Goal: Task Accomplishment & Management: Manage account settings

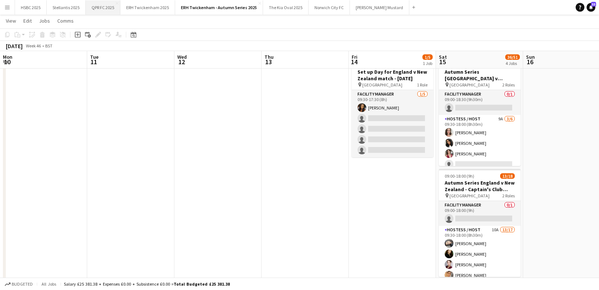
scroll to position [0, 217]
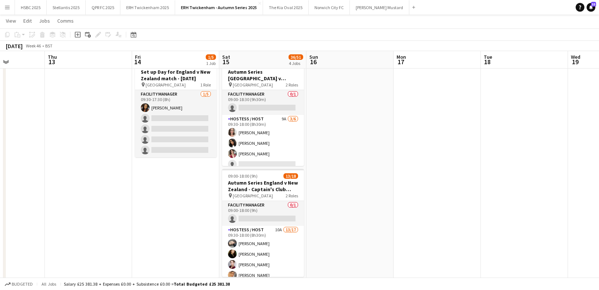
click at [4, 7] on button "Menu" at bounding box center [7, 7] width 15 height 15
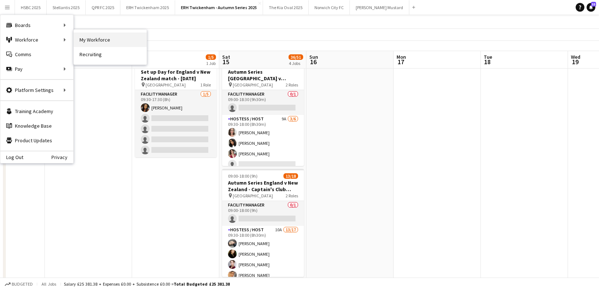
click at [102, 39] on link "My Workforce" at bounding box center [110, 39] width 73 height 15
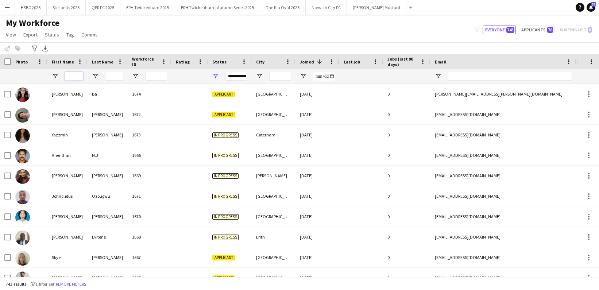
click at [73, 76] on input "First Name Filter Input" at bounding box center [74, 76] width 18 height 9
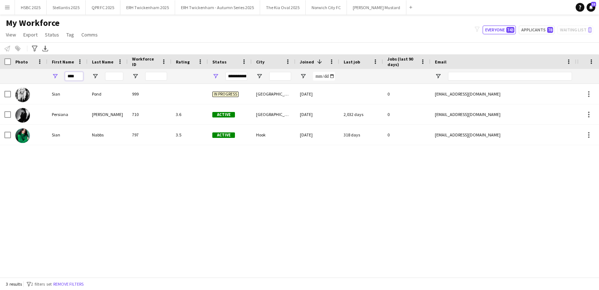
drag, startPoint x: 70, startPoint y: 76, endPoint x: 45, endPoint y: 74, distance: 24.9
click at [45, 74] on div "****" at bounding box center [413, 76] width 827 height 15
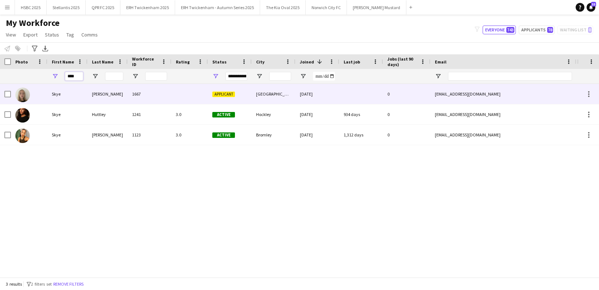
type input "****"
click at [73, 92] on div "Skye" at bounding box center [67, 94] width 40 height 20
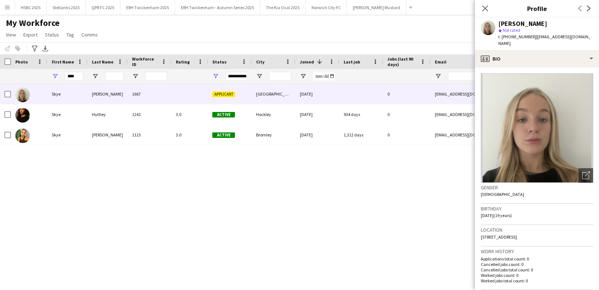
click at [5, 8] on app-icon "Menu" at bounding box center [7, 7] width 6 height 6
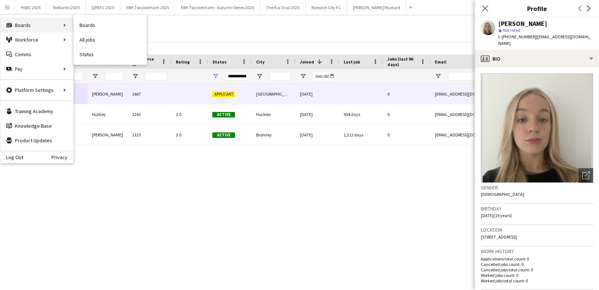
drag, startPoint x: 44, startPoint y: 29, endPoint x: 48, endPoint y: 28, distance: 4.1
click at [45, 29] on div "Boards Boards" at bounding box center [36, 25] width 73 height 15
click at [97, 38] on link "All jobs" at bounding box center [110, 39] width 73 height 15
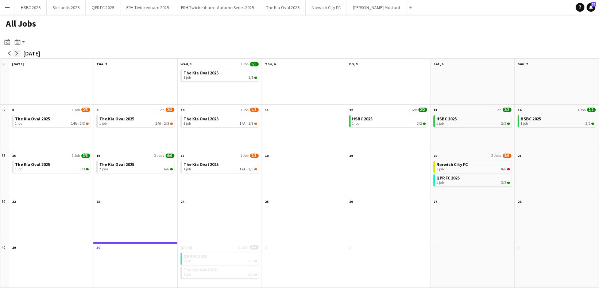
click at [17, 53] on app-icon "arrow-right" at bounding box center [17, 53] width 4 height 4
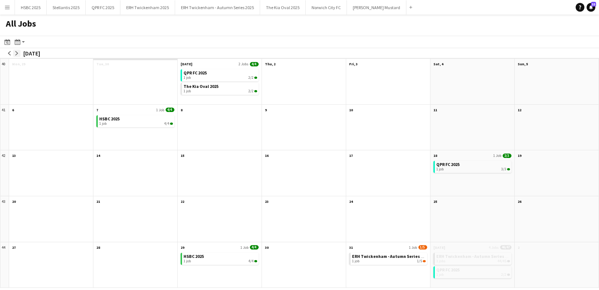
click at [17, 53] on app-icon "arrow-right" at bounding box center [17, 53] width 4 height 4
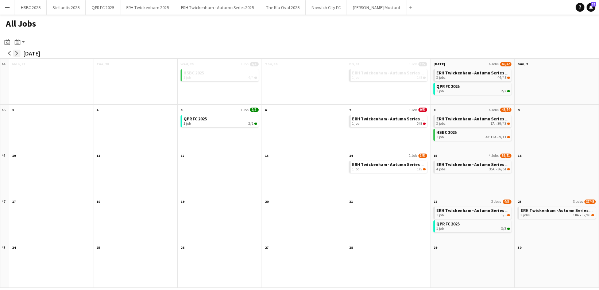
click at [17, 53] on app-icon "arrow-right" at bounding box center [17, 53] width 4 height 4
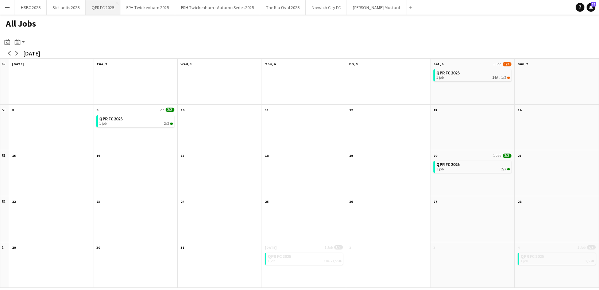
click at [103, 5] on button "QPR FC 2025 Close" at bounding box center [103, 7] width 35 height 14
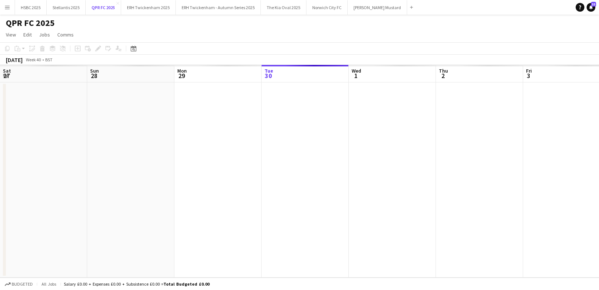
scroll to position [0, 174]
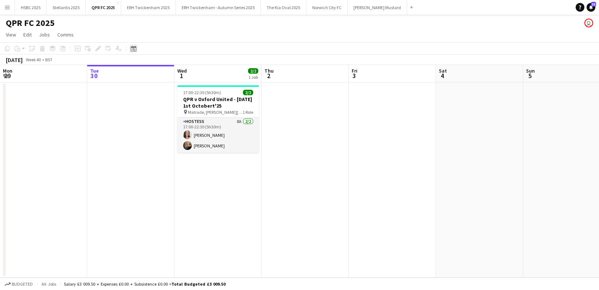
click at [136, 47] on icon at bounding box center [133, 49] width 5 height 6
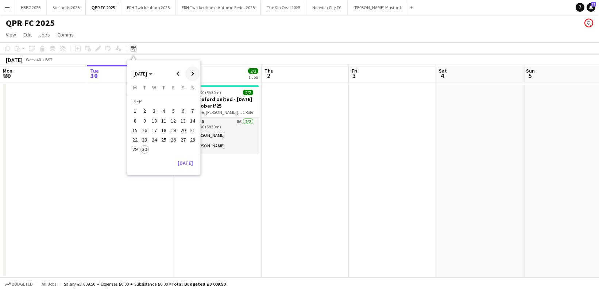
click at [194, 71] on span "Next month" at bounding box center [192, 73] width 15 height 15
click at [135, 110] on span "1" at bounding box center [135, 111] width 9 height 9
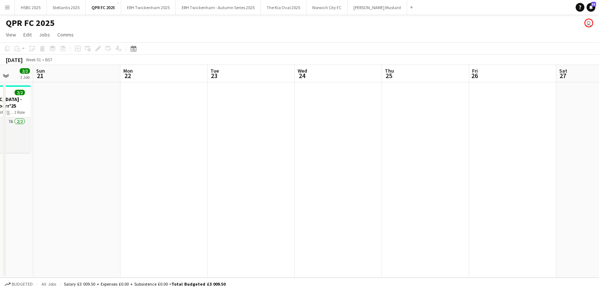
scroll to position [0, 209]
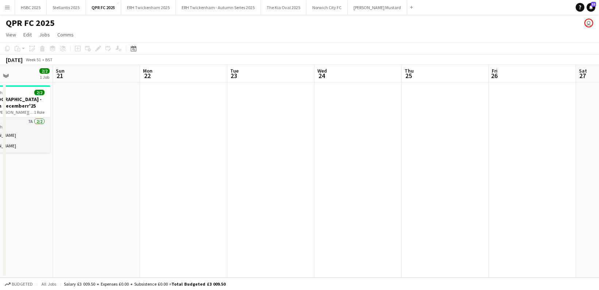
click at [6, 5] on app-icon "Menu" at bounding box center [7, 7] width 6 height 6
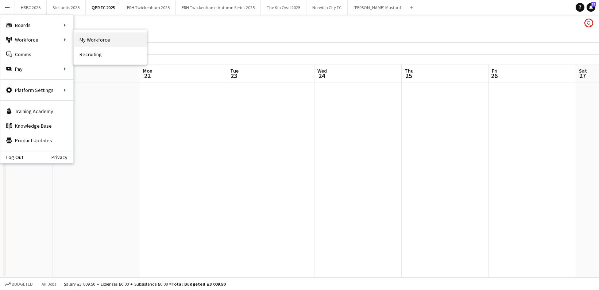
click at [99, 39] on link "My Workforce" at bounding box center [110, 39] width 73 height 15
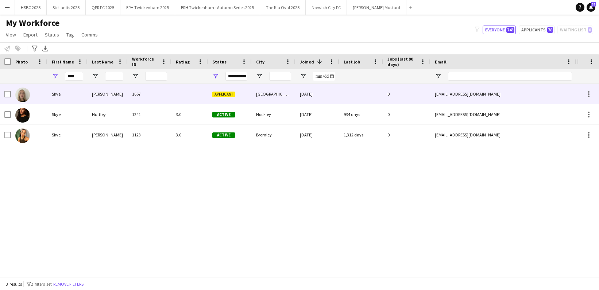
click at [315, 93] on div "[DATE]" at bounding box center [317, 94] width 44 height 20
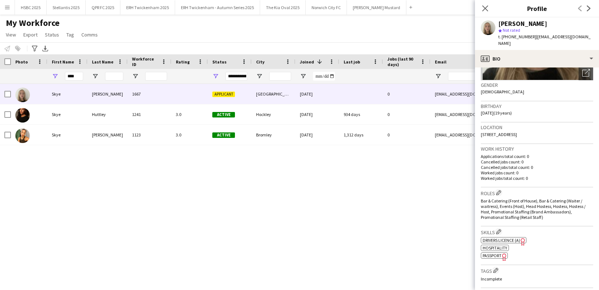
scroll to position [104, 0]
click at [498, 189] on app-icon "Edit crew company roles" at bounding box center [498, 191] width 5 height 5
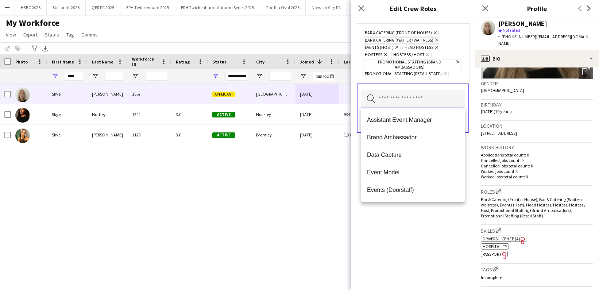
click at [417, 98] on input "text" at bounding box center [413, 99] width 104 height 18
click at [412, 155] on span "Data Capture" at bounding box center [413, 154] width 92 height 7
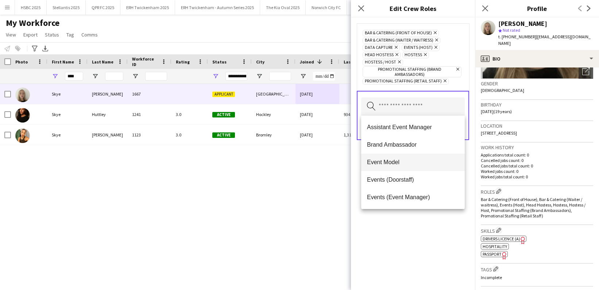
click at [411, 158] on mat-option "Event Model" at bounding box center [413, 163] width 104 height 18
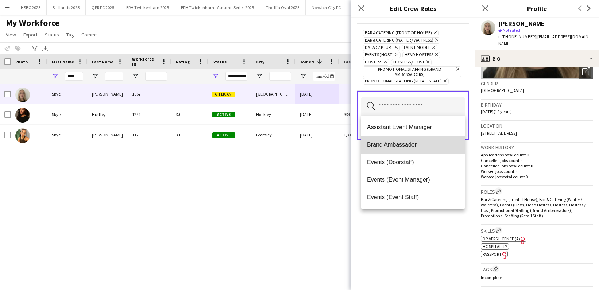
click at [410, 141] on span "Brand Ambassador" at bounding box center [413, 144] width 92 height 7
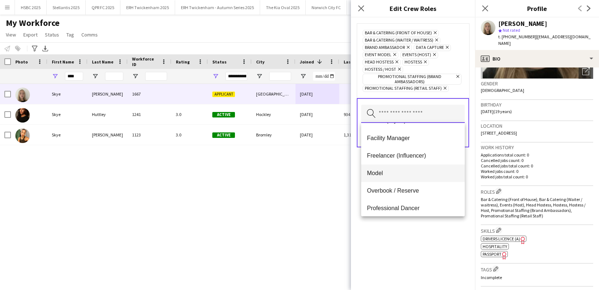
scroll to position [103, 0]
click at [417, 191] on span "Overbook / Reserve" at bounding box center [413, 189] width 92 height 7
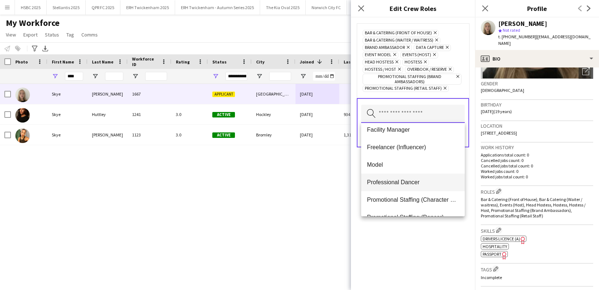
scroll to position [111, 0]
click at [425, 201] on span "Promotional Staffing (Character Staff)" at bounding box center [413, 199] width 92 height 7
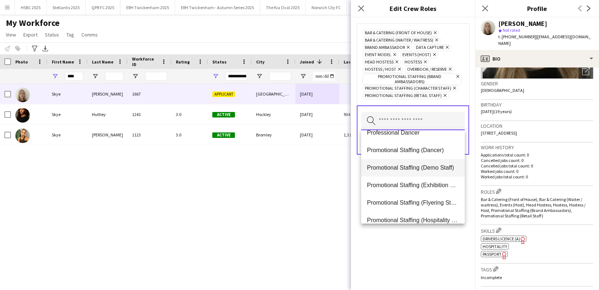
scroll to position [168, 0]
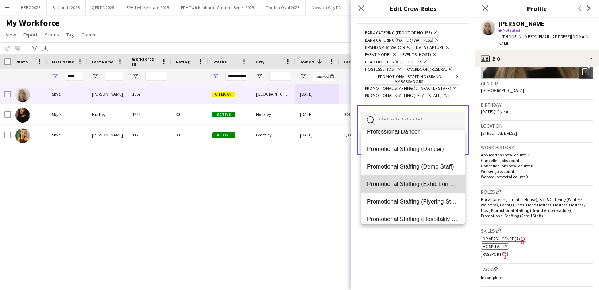
click at [421, 183] on span "Promotional Staffing (Exhibition Host)" at bounding box center [413, 184] width 92 height 7
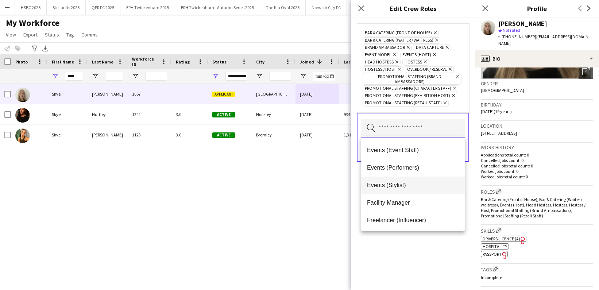
scroll to position [45, 0]
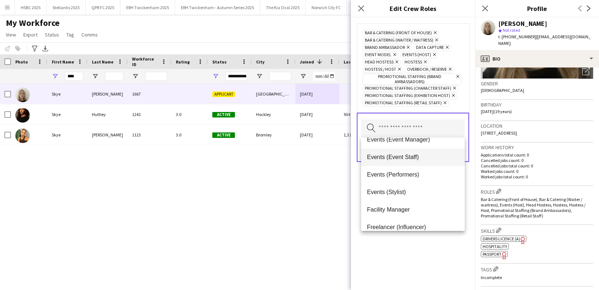
click at [420, 157] on span "Events (Event Staff)" at bounding box center [413, 157] width 92 height 7
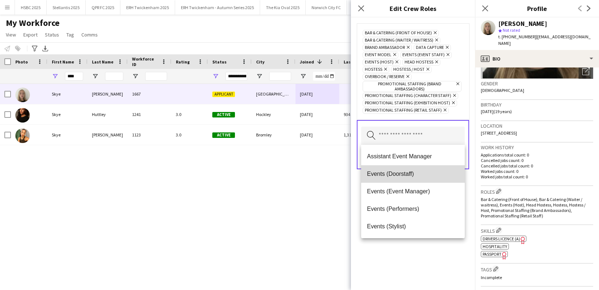
click at [427, 174] on span "Events (Doorstaff)" at bounding box center [413, 173] width 92 height 7
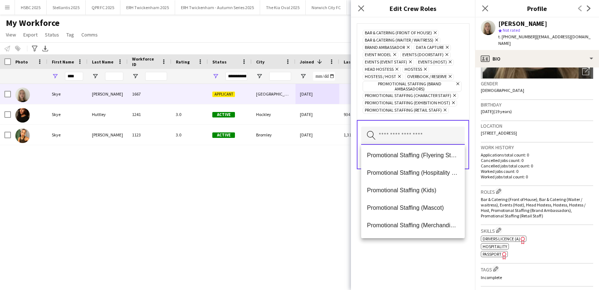
scroll to position [179, 0]
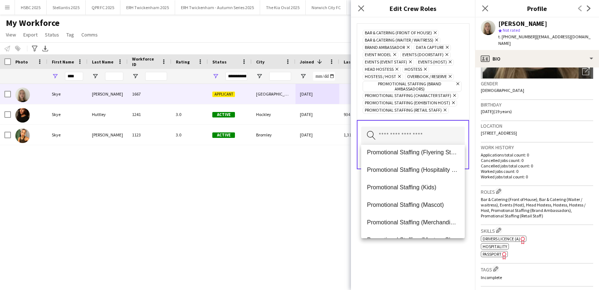
click at [426, 169] on span "Promotional Staffing (Hospitality Staff)" at bounding box center [413, 169] width 92 height 7
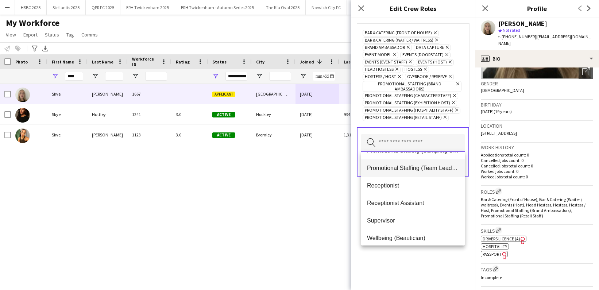
scroll to position [333, 0]
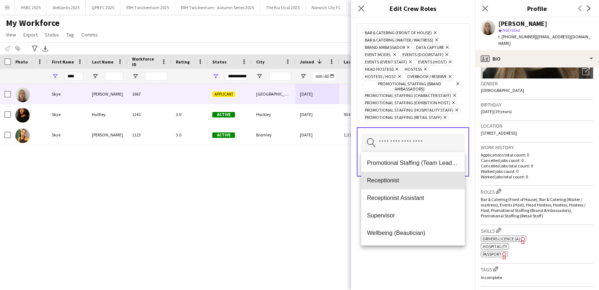
click at [429, 185] on mat-option "Receptionist" at bounding box center [413, 181] width 104 height 18
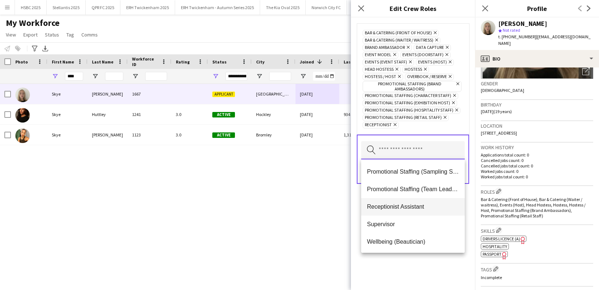
scroll to position [333, 0]
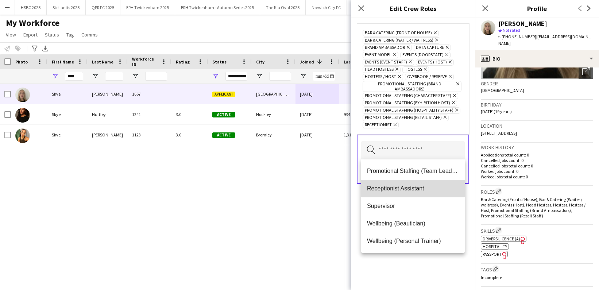
click at [426, 189] on span "Receptionist Assistant" at bounding box center [413, 188] width 92 height 7
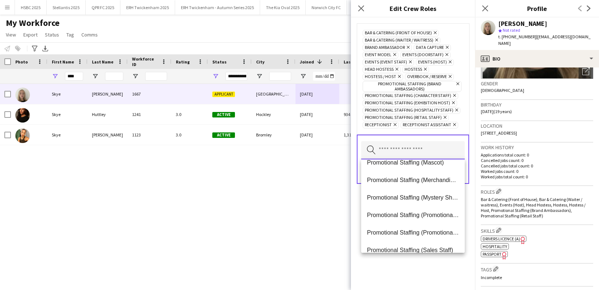
scroll to position [315, 0]
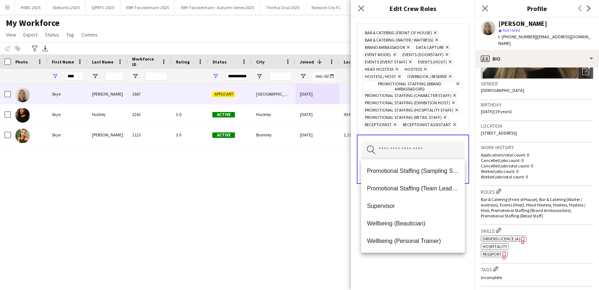
click at [433, 261] on div "Bar & Catering (Front of House) Remove Bar & Catering (Waiter / waitress) Remov…" at bounding box center [413, 154] width 124 height 272
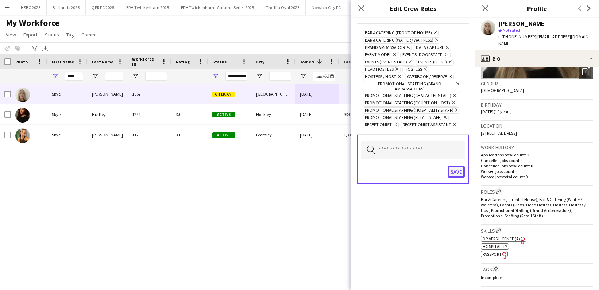
click at [457, 171] on button "Save" at bounding box center [456, 172] width 17 height 12
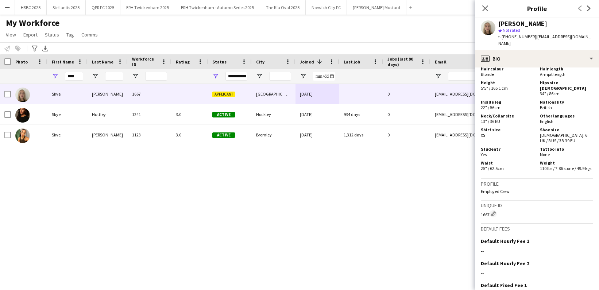
scroll to position [507, 0]
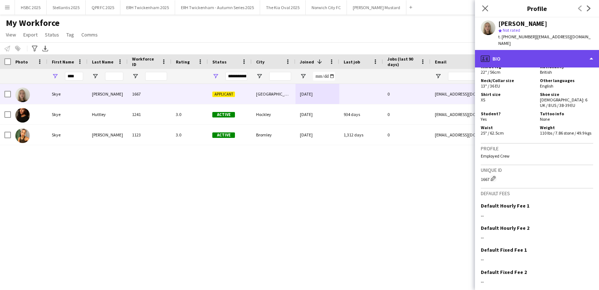
click at [560, 52] on div "profile Bio" at bounding box center [537, 59] width 124 height 18
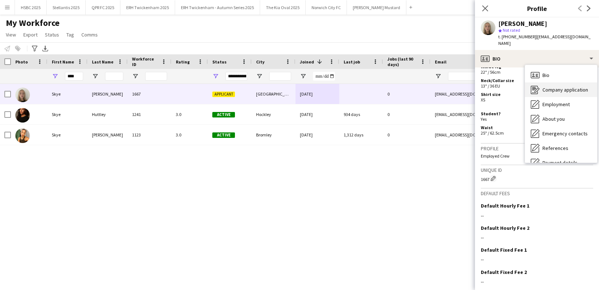
click at [571, 86] on span "Company application" at bounding box center [565, 89] width 46 height 7
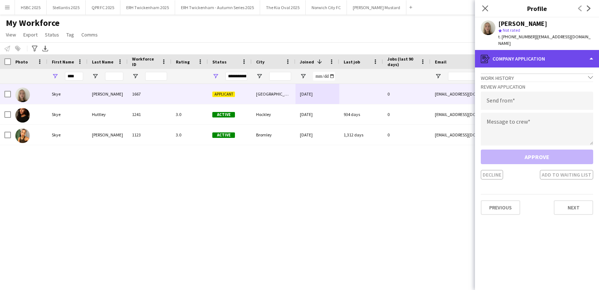
click at [538, 54] on div "register Company application" at bounding box center [537, 59] width 124 height 18
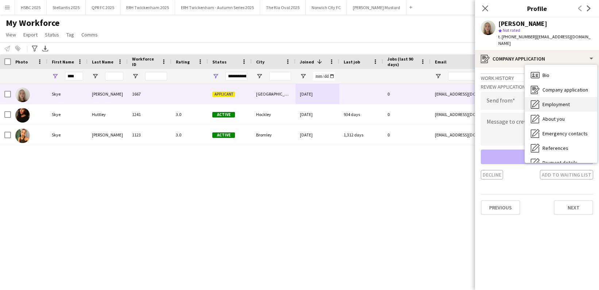
click at [564, 101] on span "Employment" at bounding box center [555, 104] width 27 height 7
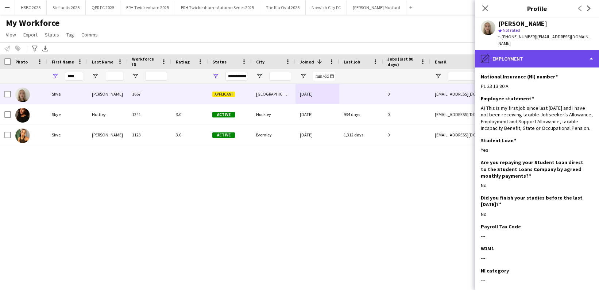
click at [532, 50] on div "pencil4 Employment" at bounding box center [537, 59] width 124 height 18
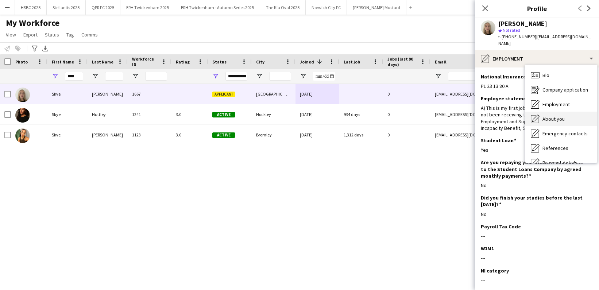
click at [573, 112] on div "About you About you" at bounding box center [561, 119] width 72 height 15
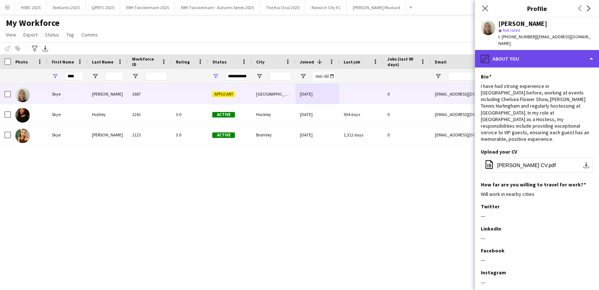
click at [544, 53] on div "pencil4 About you" at bounding box center [537, 59] width 124 height 18
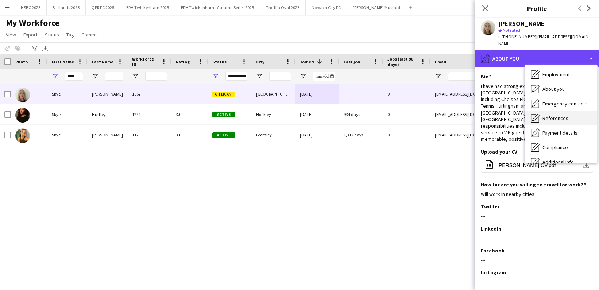
scroll to position [30, 0]
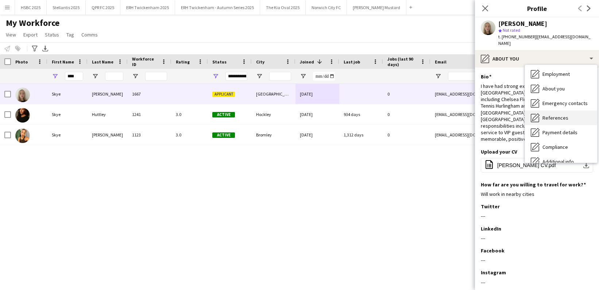
click at [566, 111] on div "References References" at bounding box center [561, 118] width 72 height 15
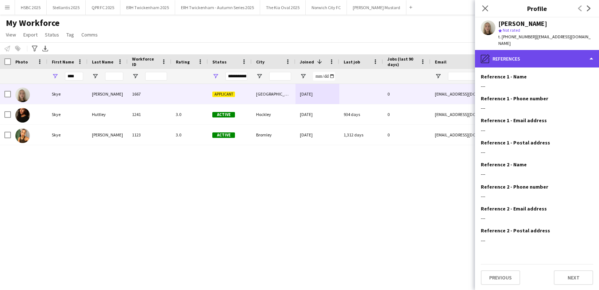
click at [541, 50] on div "pencil4 References" at bounding box center [537, 59] width 124 height 18
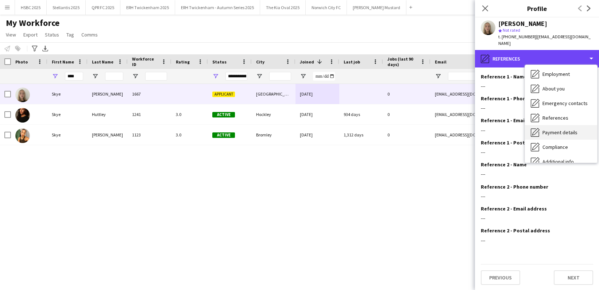
scroll to position [52, 0]
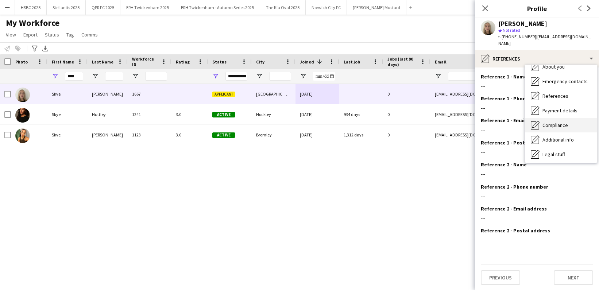
click at [572, 118] on div "Compliance Compliance" at bounding box center [561, 125] width 72 height 15
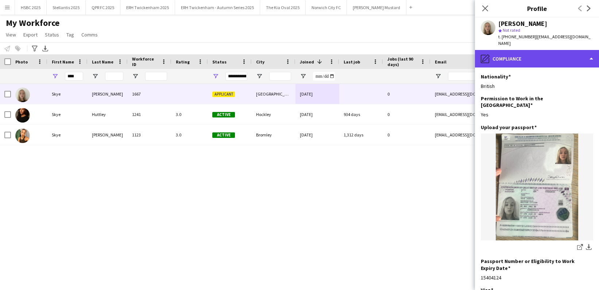
click at [553, 58] on div "pencil4 Compliance" at bounding box center [537, 59] width 124 height 18
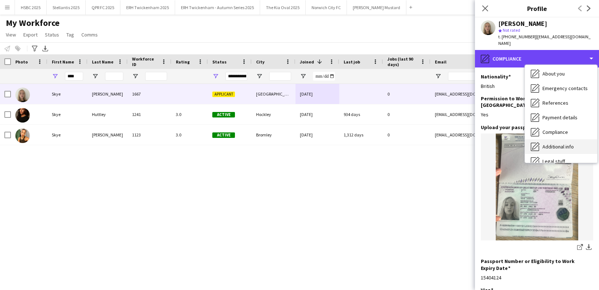
scroll to position [32, 0]
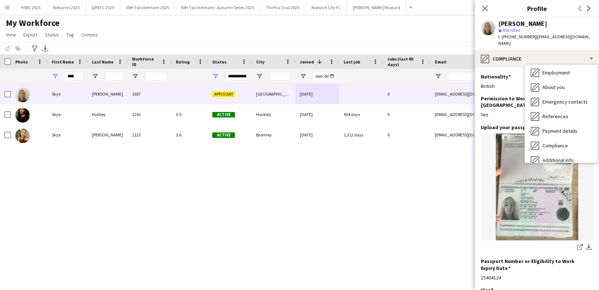
click at [577, 124] on div "Payment details Payment details" at bounding box center [561, 131] width 72 height 15
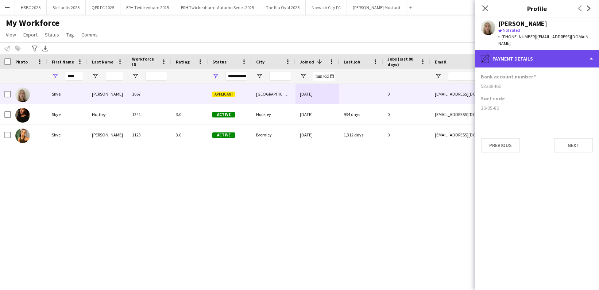
click at [541, 50] on div "pencil4 Payment details" at bounding box center [537, 59] width 124 height 18
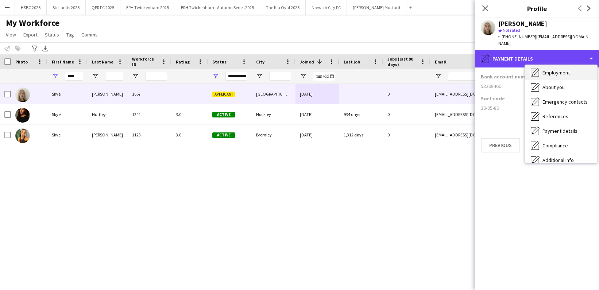
scroll to position [0, 0]
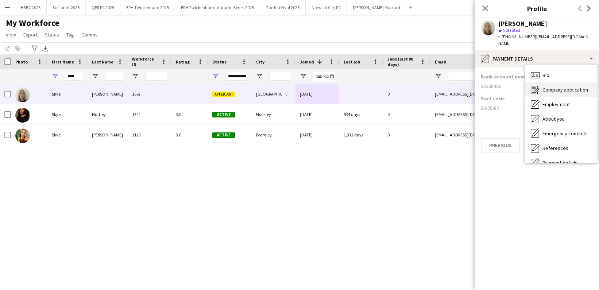
click at [572, 86] on span "Company application" at bounding box center [565, 89] width 46 height 7
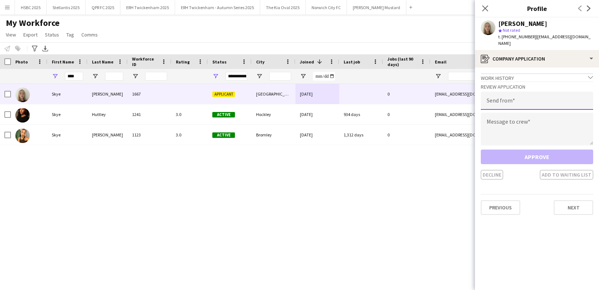
click at [525, 92] on input "email" at bounding box center [537, 101] width 112 height 18
type input "**********"
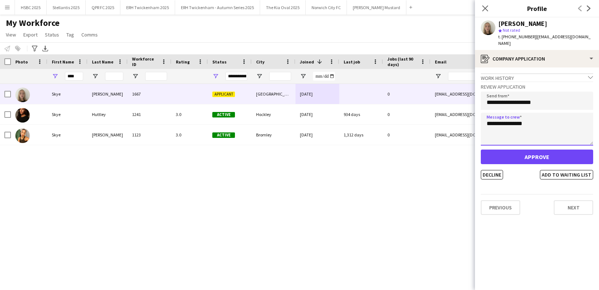
type textarea "**********"
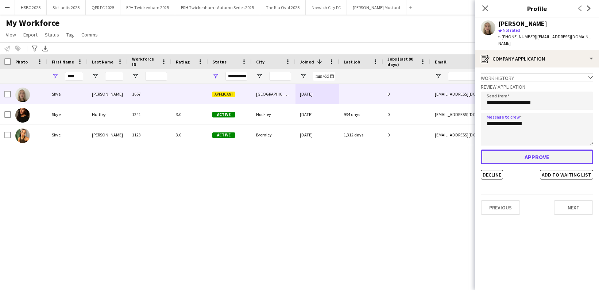
click at [534, 150] on button "Approve" at bounding box center [537, 157] width 112 height 15
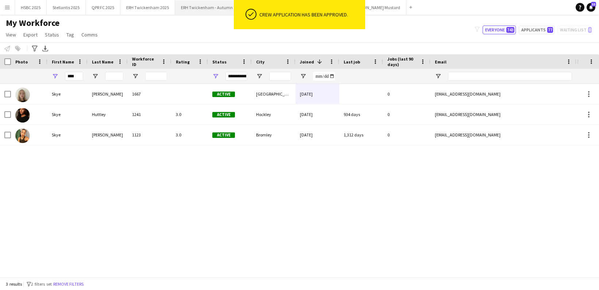
click at [211, 10] on button "ERH Twickenham - Autumn Series 2025 Close" at bounding box center [217, 7] width 85 height 14
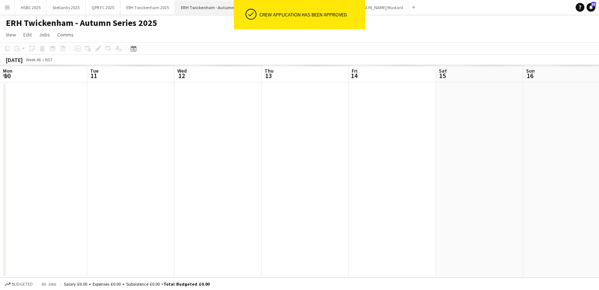
scroll to position [0, 217]
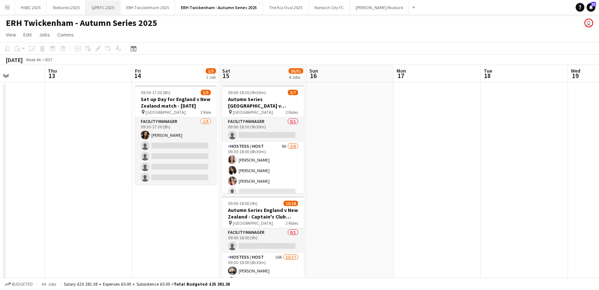
click at [100, 7] on button "QPR FC 2025 Close" at bounding box center [103, 7] width 35 height 14
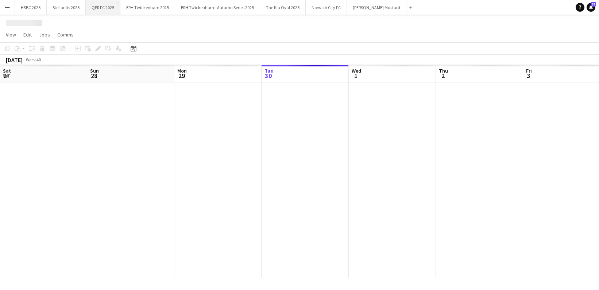
scroll to position [0, 174]
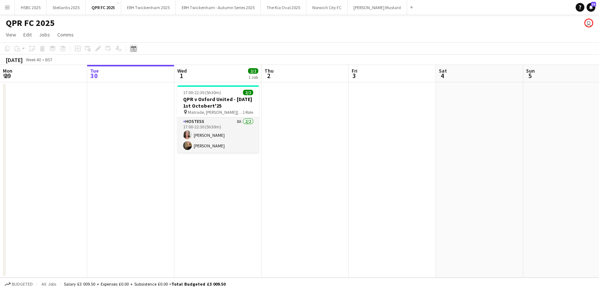
click at [134, 49] on icon "Date picker" at bounding box center [134, 49] width 6 height 6
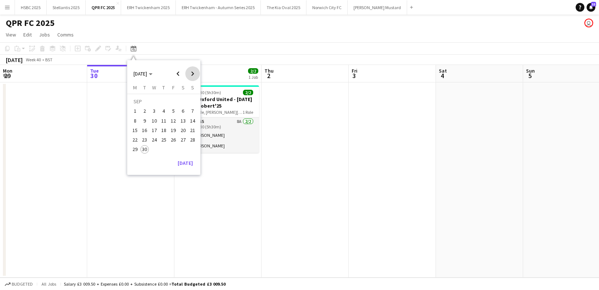
click at [193, 73] on span "Next month" at bounding box center [192, 73] width 15 height 15
click at [182, 109] on span "6" at bounding box center [183, 111] width 9 height 9
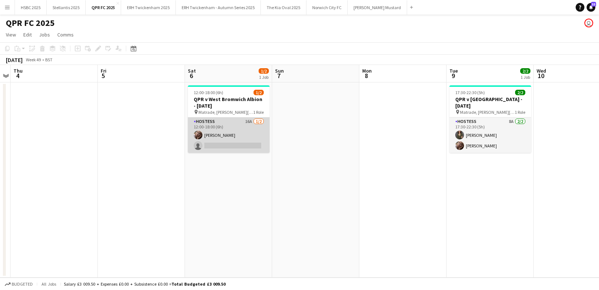
click at [227, 140] on app-card-role "Hostess 16A [DATE] 12:00-18:00 (6h) [PERSON_NAME] single-neutral-actions" at bounding box center [229, 134] width 82 height 35
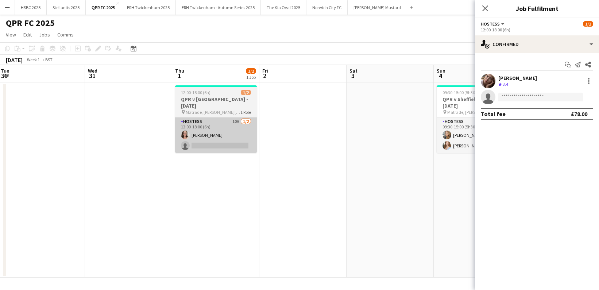
scroll to position [0, 232]
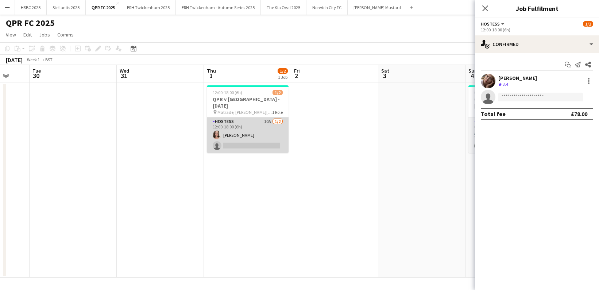
click at [250, 138] on app-card-role "Hostess 10A [DATE] 12:00-18:00 (6h) [PERSON_NAME] single-neutral-actions" at bounding box center [248, 134] width 82 height 35
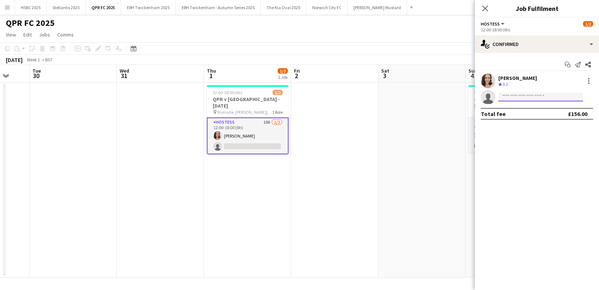
click at [549, 95] on input at bounding box center [540, 97] width 85 height 9
click at [269, 139] on app-card-role "Hostess 10A [DATE] 12:00-18:00 (6h) [PERSON_NAME] single-neutral-actions" at bounding box center [248, 135] width 82 height 37
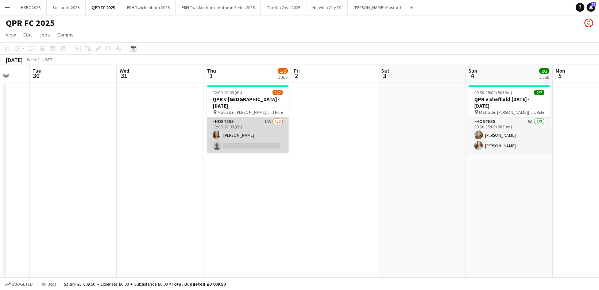
click at [269, 138] on app-card-role "Hostess 10A [DATE] 12:00-18:00 (6h) [PERSON_NAME] single-neutral-actions" at bounding box center [248, 134] width 82 height 35
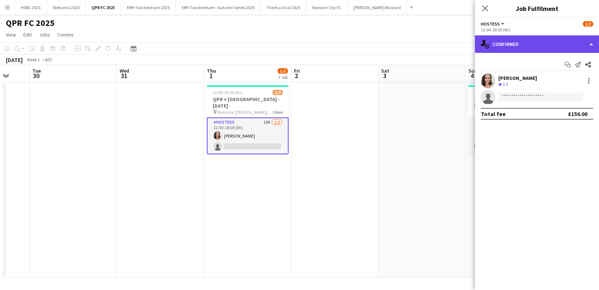
click at [567, 42] on div "single-neutral-actions-check-2 Confirmed" at bounding box center [537, 44] width 124 height 18
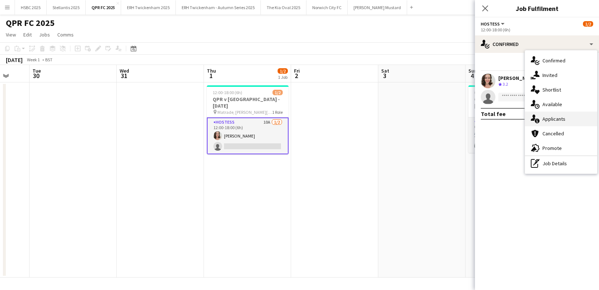
click at [573, 115] on div "single-neutral-actions-information Applicants" at bounding box center [561, 119] width 72 height 15
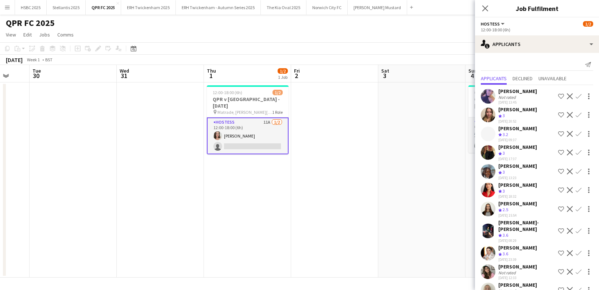
scroll to position [14, 0]
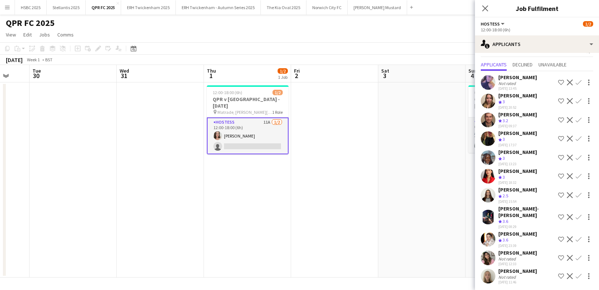
click at [579, 273] on app-icon "Confirm" at bounding box center [579, 276] width 6 height 6
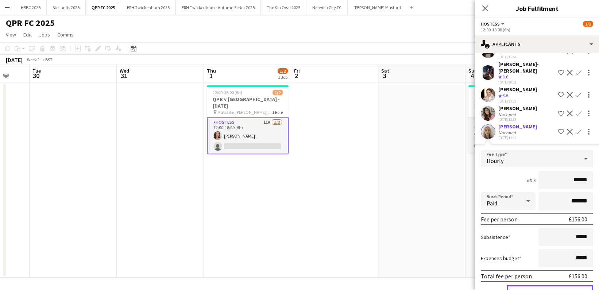
click at [559, 287] on button "Confirm" at bounding box center [550, 292] width 86 height 15
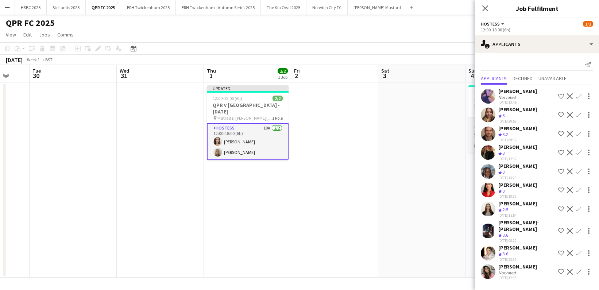
scroll to position [0, 0]
click at [329, 218] on app-date-cell at bounding box center [334, 179] width 87 height 195
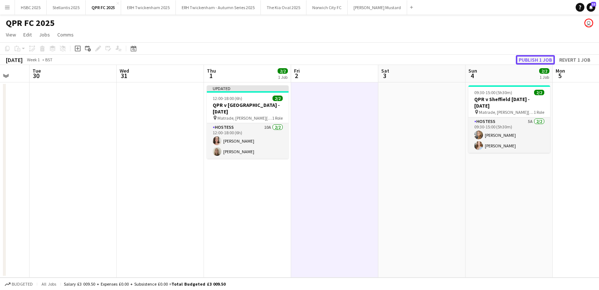
click at [527, 61] on button "Publish 1 job" at bounding box center [535, 59] width 39 height 9
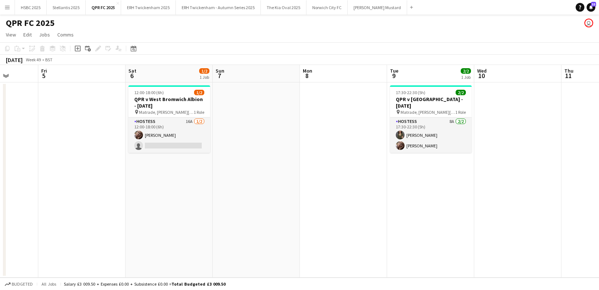
scroll to position [0, 225]
